Goal: Information Seeking & Learning: Find specific fact

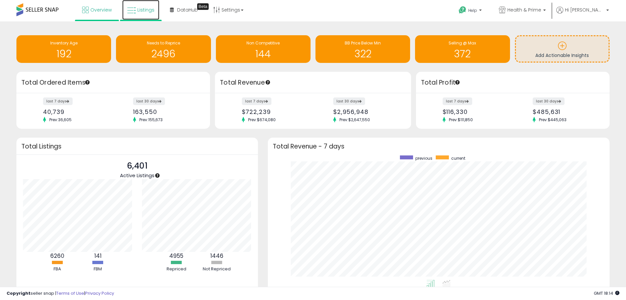
click at [143, 12] on span "Listings" at bounding box center [145, 10] width 17 height 7
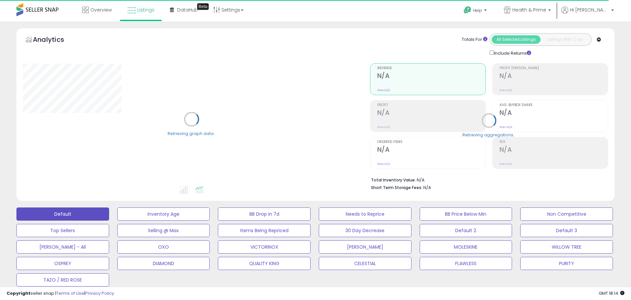
select select "**"
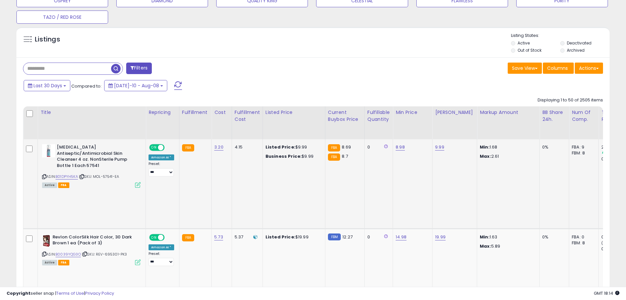
scroll to position [263, 0]
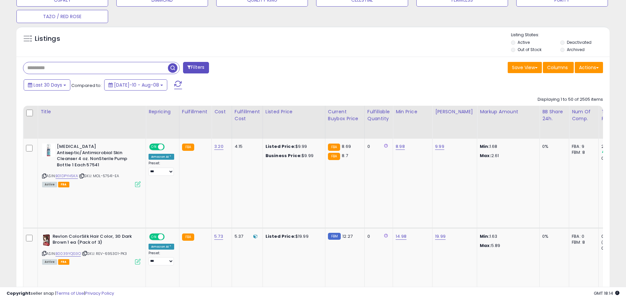
click at [44, 67] on input "text" at bounding box center [95, 68] width 145 height 12
paste input "**********"
type input "**********"
click at [173, 67] on span "button" at bounding box center [173, 68] width 10 height 10
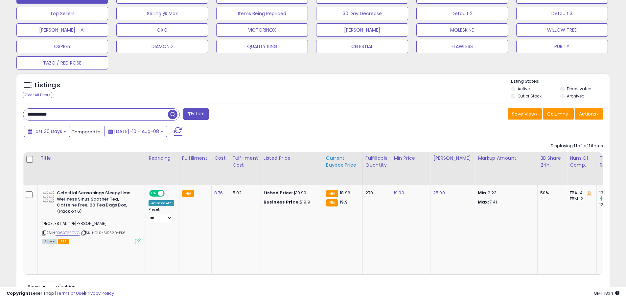
scroll to position [221, 0]
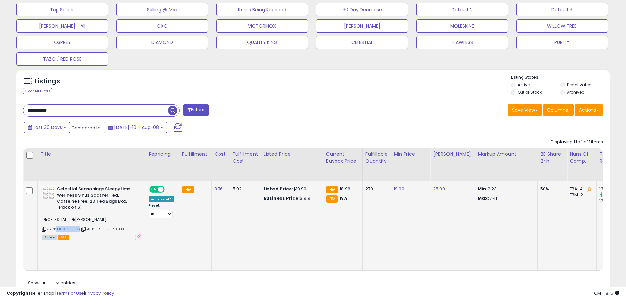
drag, startPoint x: 57, startPoint y: 228, endPoint x: 78, endPoint y: 227, distance: 21.1
click at [80, 227] on div "ASIN: B06XT6SGVG | SKU: CLS-519529-PK6 Active FBA" at bounding box center [91, 212] width 99 height 53
copy link "B06XT6SGVG"
click at [369, 189] on div "279" at bounding box center [376, 189] width 20 height 6
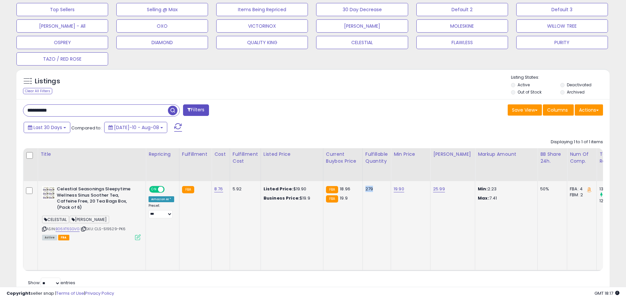
click at [368, 190] on div "279" at bounding box center [376, 189] width 20 height 6
click at [366, 190] on div "279" at bounding box center [376, 189] width 20 height 6
click at [335, 41] on button "CELESTIAL" at bounding box center [362, 42] width 92 height 13
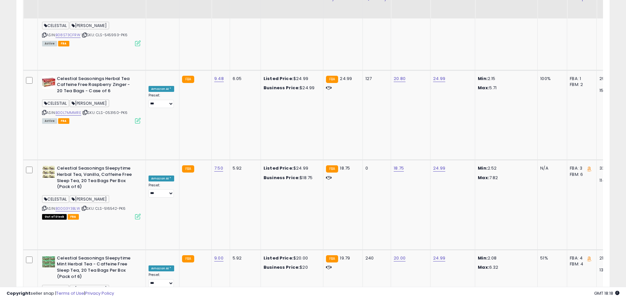
scroll to position [1381, 0]
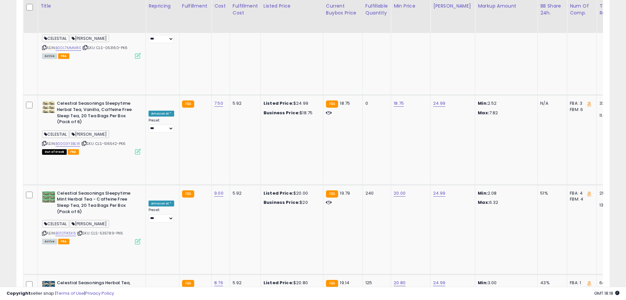
drag, startPoint x: 61, startPoint y: 103, endPoint x: 113, endPoint y: 123, distance: 56.0
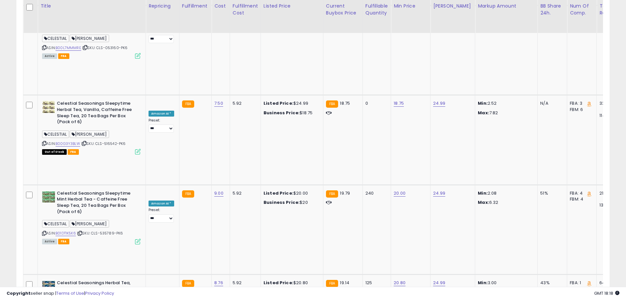
drag, startPoint x: 58, startPoint y: 40, endPoint x: 99, endPoint y: 61, distance: 46.5
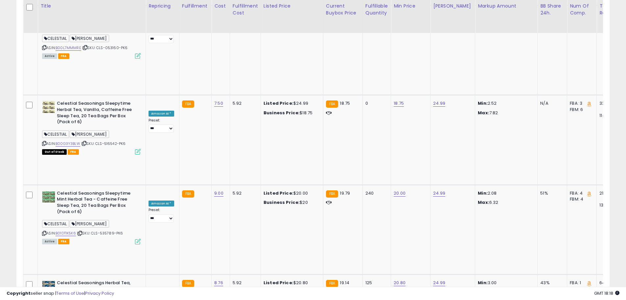
drag, startPoint x: 58, startPoint y: 39, endPoint x: 102, endPoint y: 60, distance: 48.6
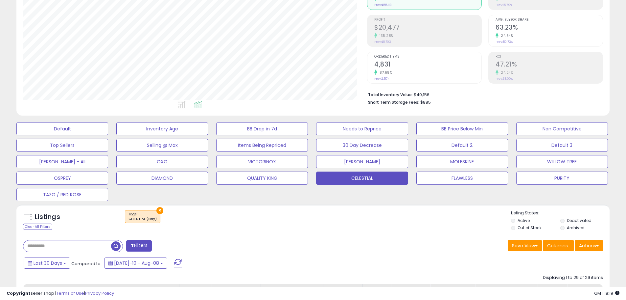
scroll to position [230, 0]
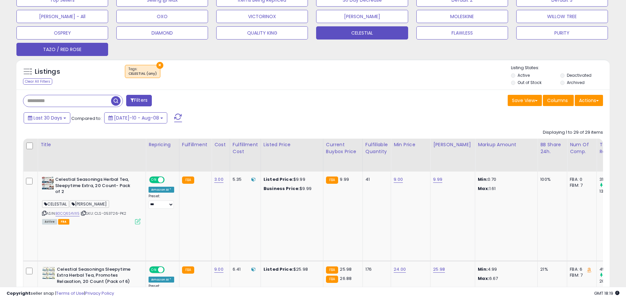
click at [74, 52] on button "TAZO / RED ROSE" at bounding box center [62, 49] width 92 height 13
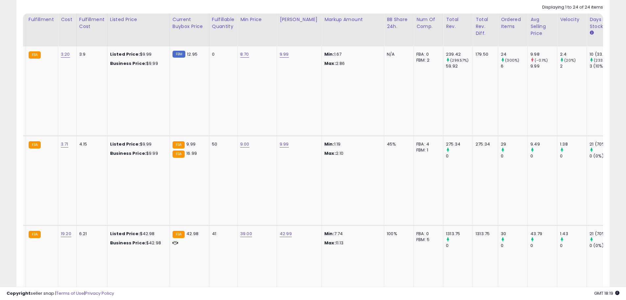
scroll to position [0, 0]
